Goal: Information Seeking & Learning: Check status

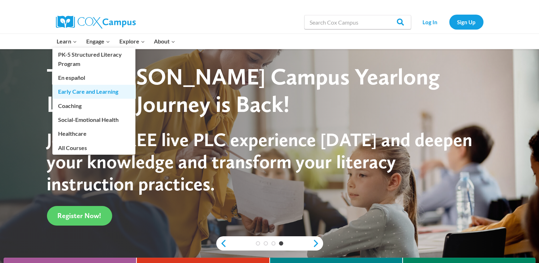
click at [71, 93] on link "Early Care and Learning" at bounding box center [93, 92] width 83 height 14
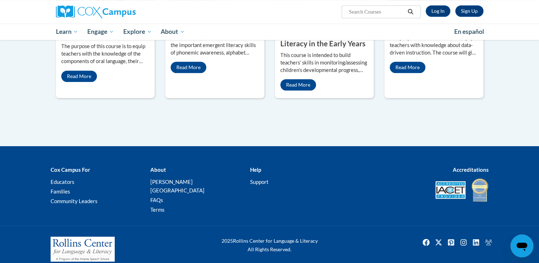
scroll to position [142, 0]
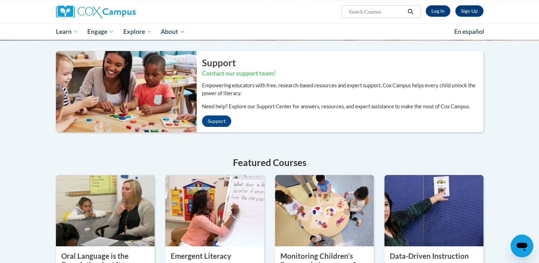
click at [294, 141] on div "Support Contact our support team! Empowering educators with free, research-base…" at bounding box center [269, 192] width 449 height 282
click at [442, 8] on link "Log In" at bounding box center [438, 10] width 25 height 11
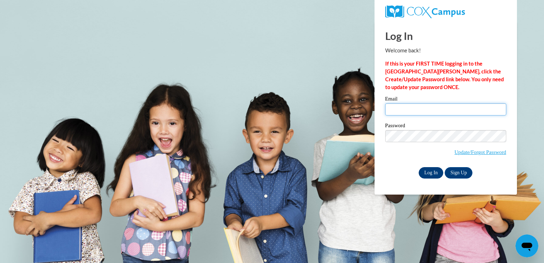
type input "deecrawford1@gmail.com"
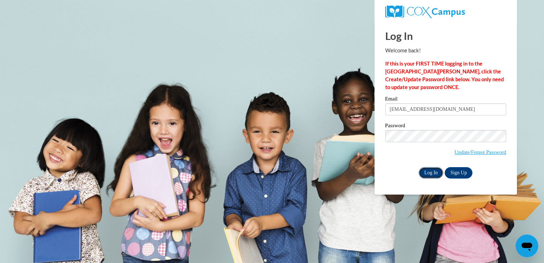
click at [430, 170] on input "Log In" at bounding box center [431, 172] width 25 height 11
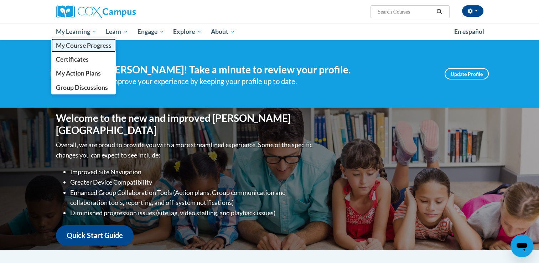
click at [78, 46] on span "My Course Progress" at bounding box center [84, 45] width 56 height 7
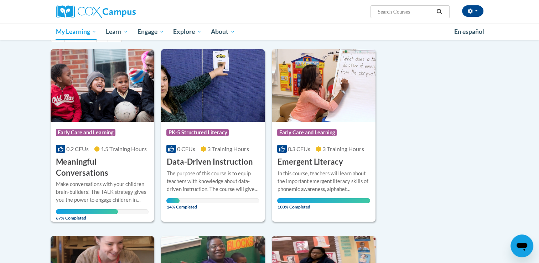
scroll to position [85, 0]
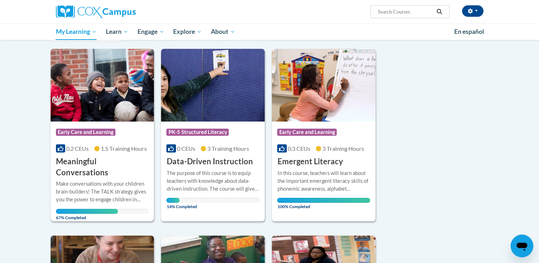
click at [109, 209] on span "67% Completed" at bounding box center [87, 214] width 62 height 11
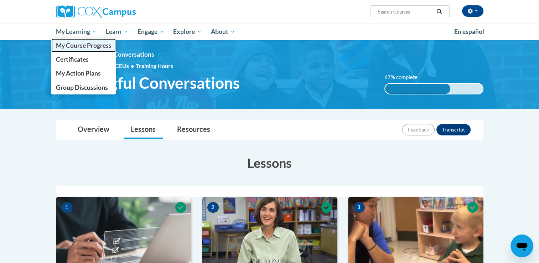
click at [67, 46] on span "My Course Progress" at bounding box center [84, 45] width 56 height 7
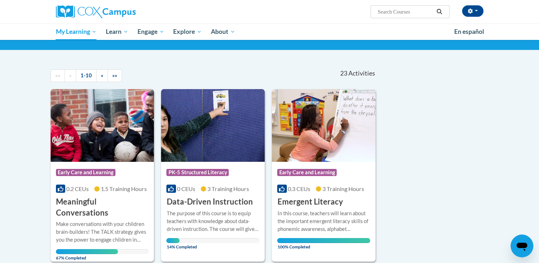
scroll to position [77, 0]
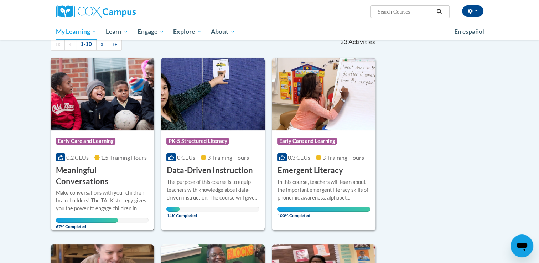
click at [91, 218] on span "67% Completed" at bounding box center [87, 223] width 62 height 11
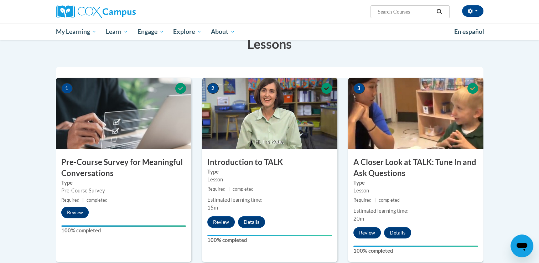
scroll to position [37, 0]
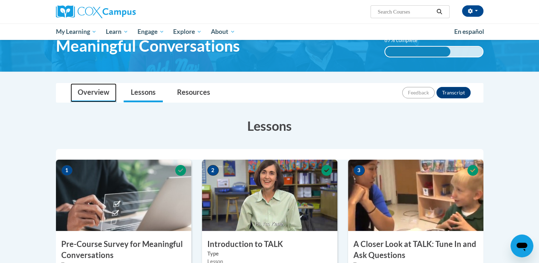
click at [94, 95] on link "Overview" at bounding box center [94, 92] width 46 height 19
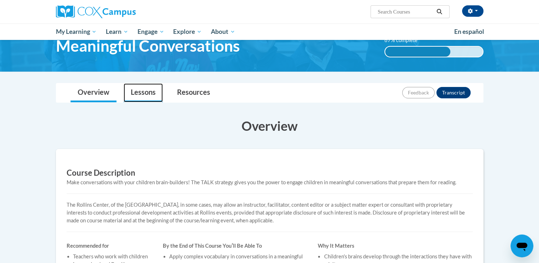
click at [137, 95] on link "Lessons" at bounding box center [143, 92] width 39 height 19
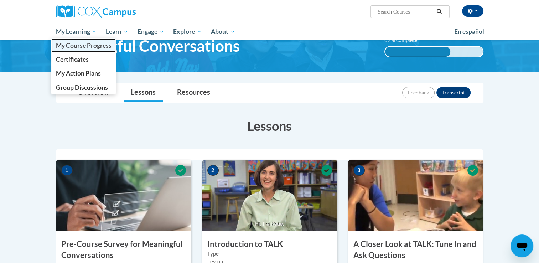
click at [78, 45] on span "My Course Progress" at bounding box center [84, 45] width 56 height 7
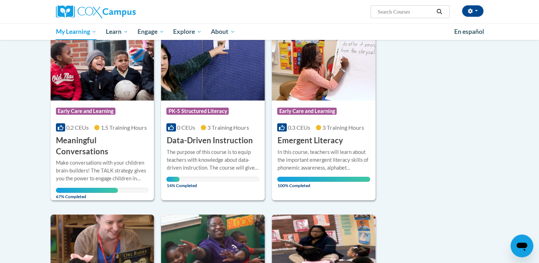
scroll to position [168, 0]
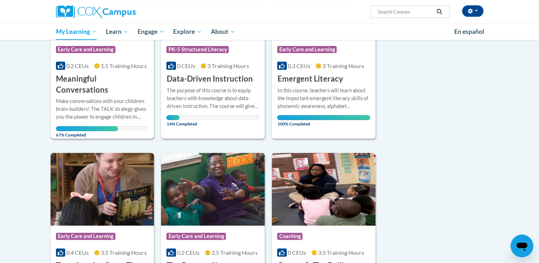
click at [95, 47] on span "Early Care and Learning" at bounding box center [85, 49] width 59 height 7
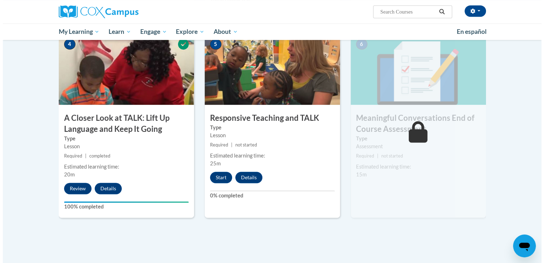
scroll to position [361, 0]
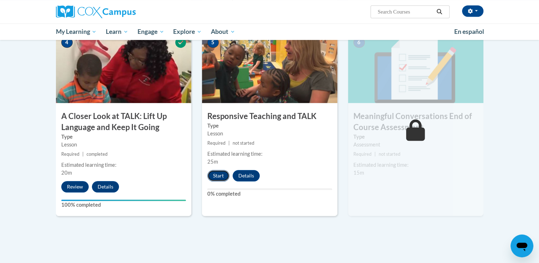
click at [221, 174] on button "Start" at bounding box center [218, 175] width 22 height 11
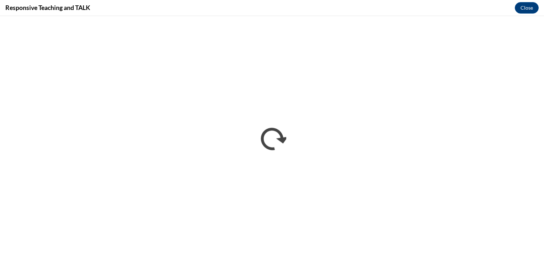
scroll to position [0, 0]
click at [524, 5] on button "Close" at bounding box center [527, 7] width 24 height 11
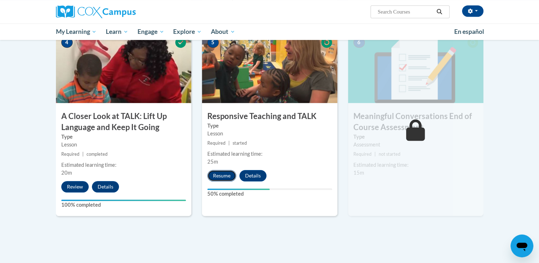
click at [222, 175] on button "Resume" at bounding box center [221, 175] width 29 height 11
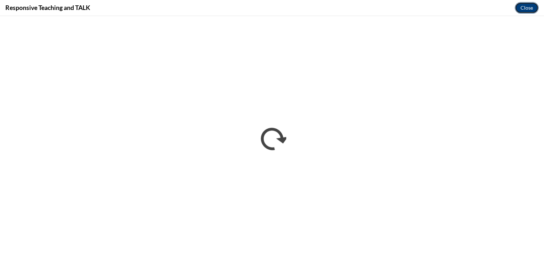
click at [523, 6] on button "Close" at bounding box center [527, 7] width 24 height 11
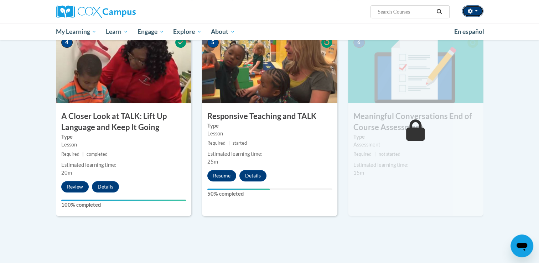
click at [470, 11] on icon "button" at bounding box center [470, 11] width 5 height 5
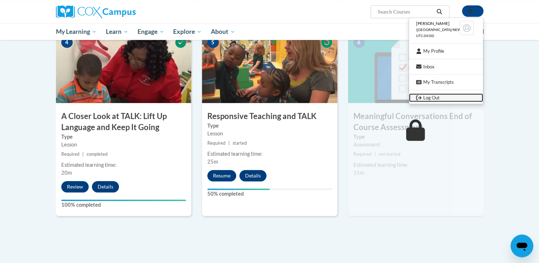
click at [431, 97] on link "Log Out" at bounding box center [446, 97] width 74 height 9
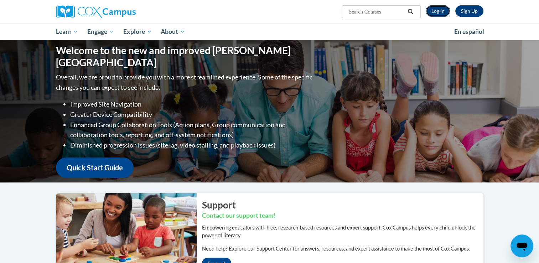
click at [438, 9] on link "Log In" at bounding box center [438, 10] width 25 height 11
